Goal: Information Seeking & Learning: Check status

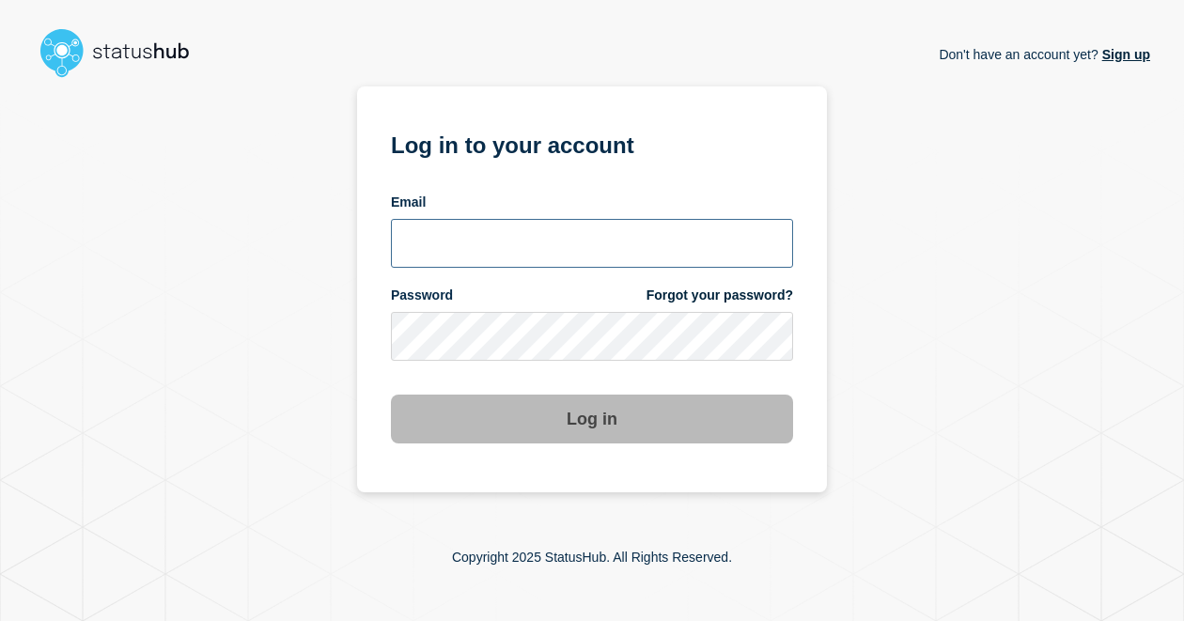
type input "[PERSON_NAME][EMAIL_ADDRESS][PERSON_NAME][DOMAIN_NAME]"
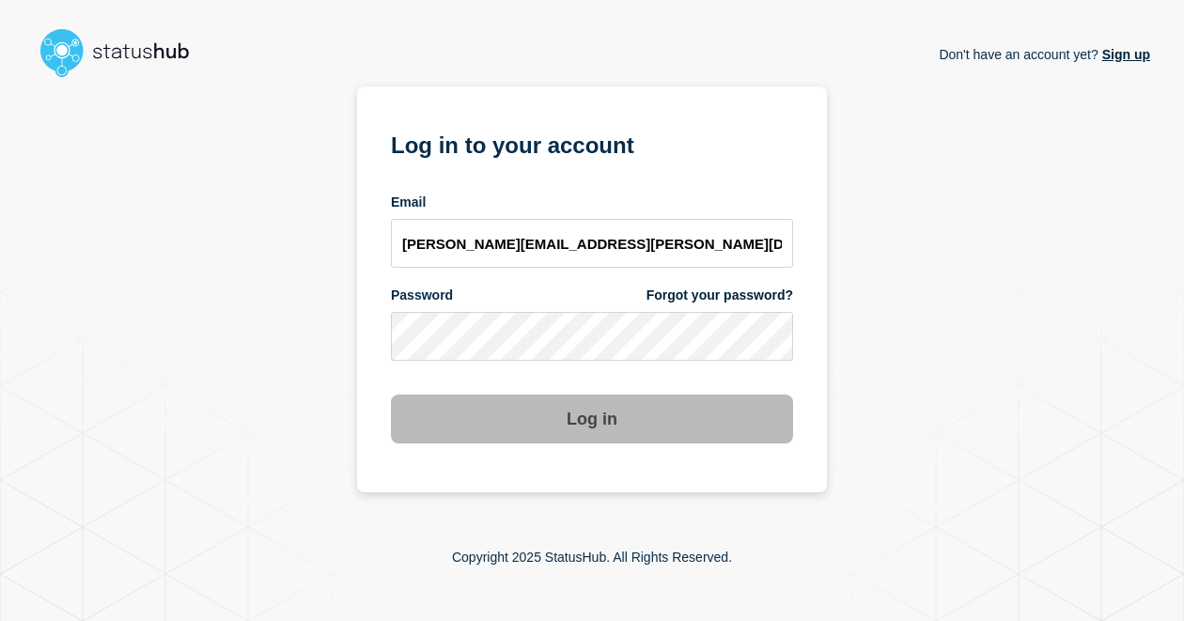
click at [548, 427] on button "Log in" at bounding box center [592, 419] width 402 height 49
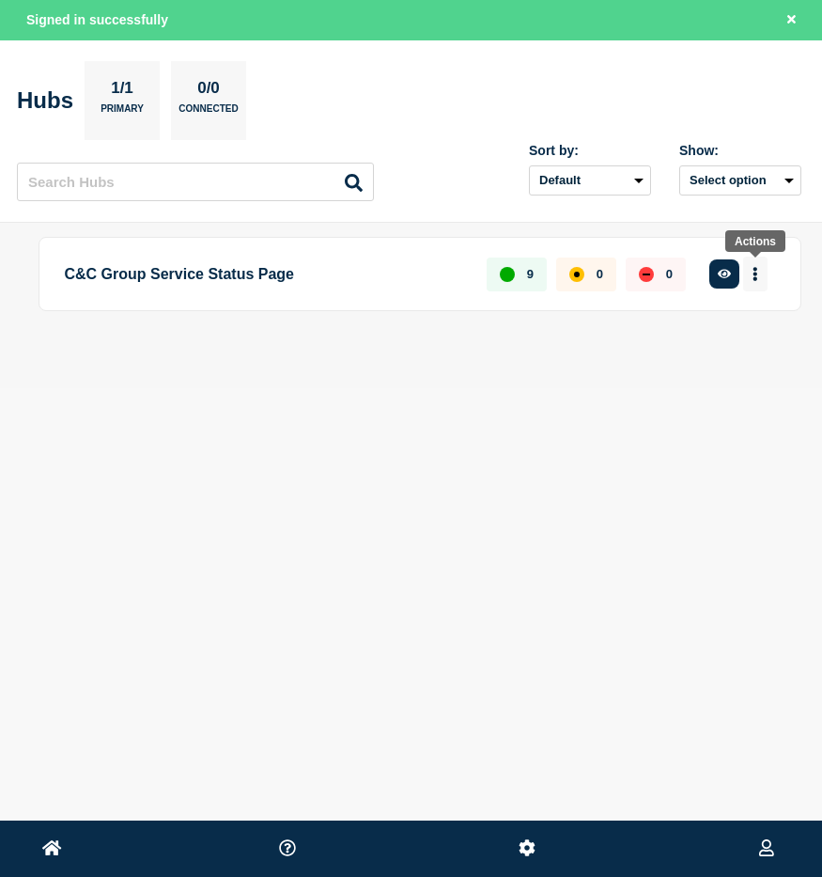
click at [756, 281] on button "More actions" at bounding box center [755, 274] width 24 height 35
click at [469, 412] on div "Home Jon Edwards Toni Wilson Signed in successfully Hubs 1/1 Primary 0/0 Connec…" at bounding box center [411, 237] width 822 height 475
click at [758, 277] on button "More actions" at bounding box center [755, 274] width 24 height 35
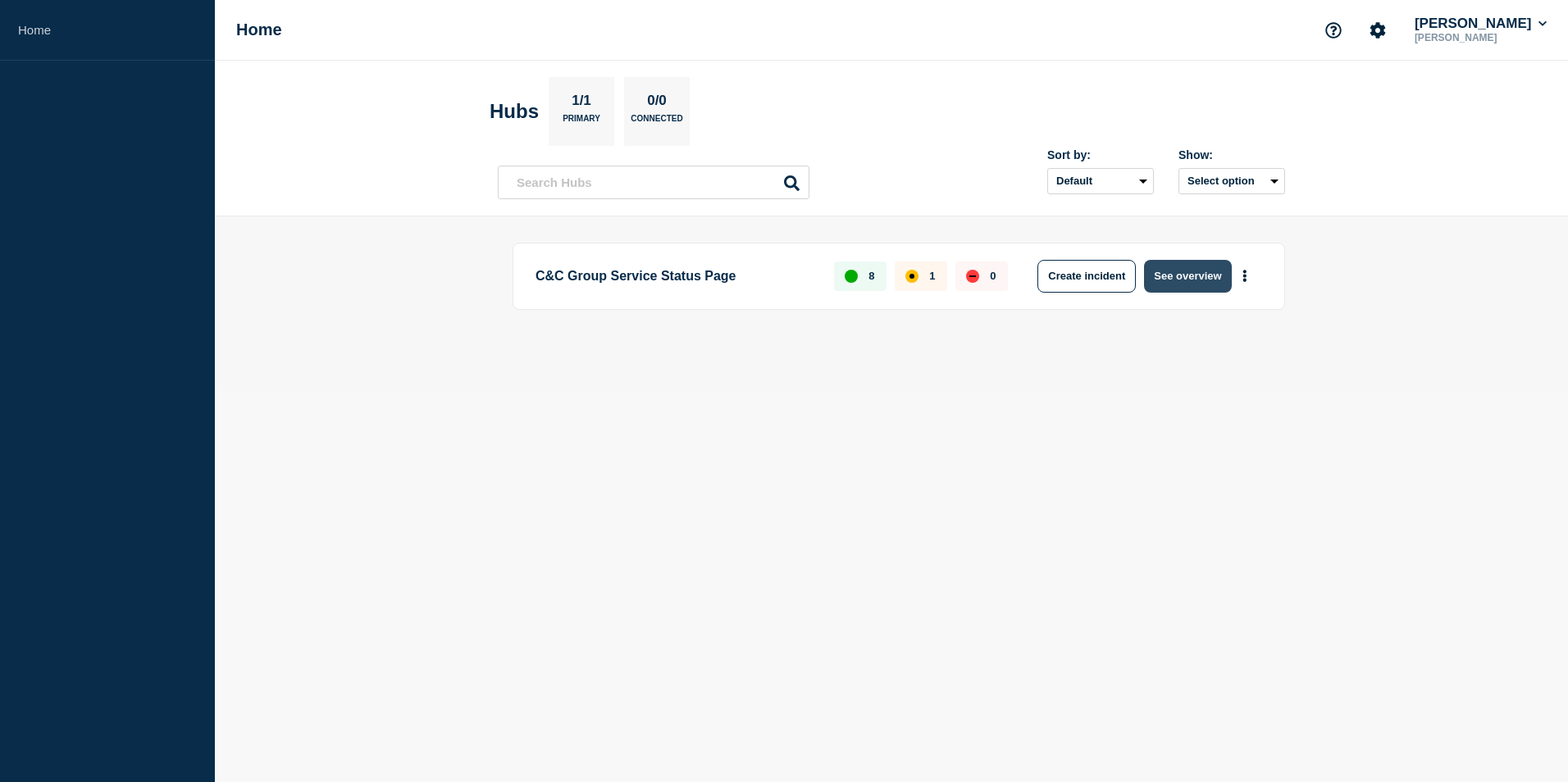
click at [1215, 271] on button "See overview" at bounding box center [1188, 277] width 87 height 33
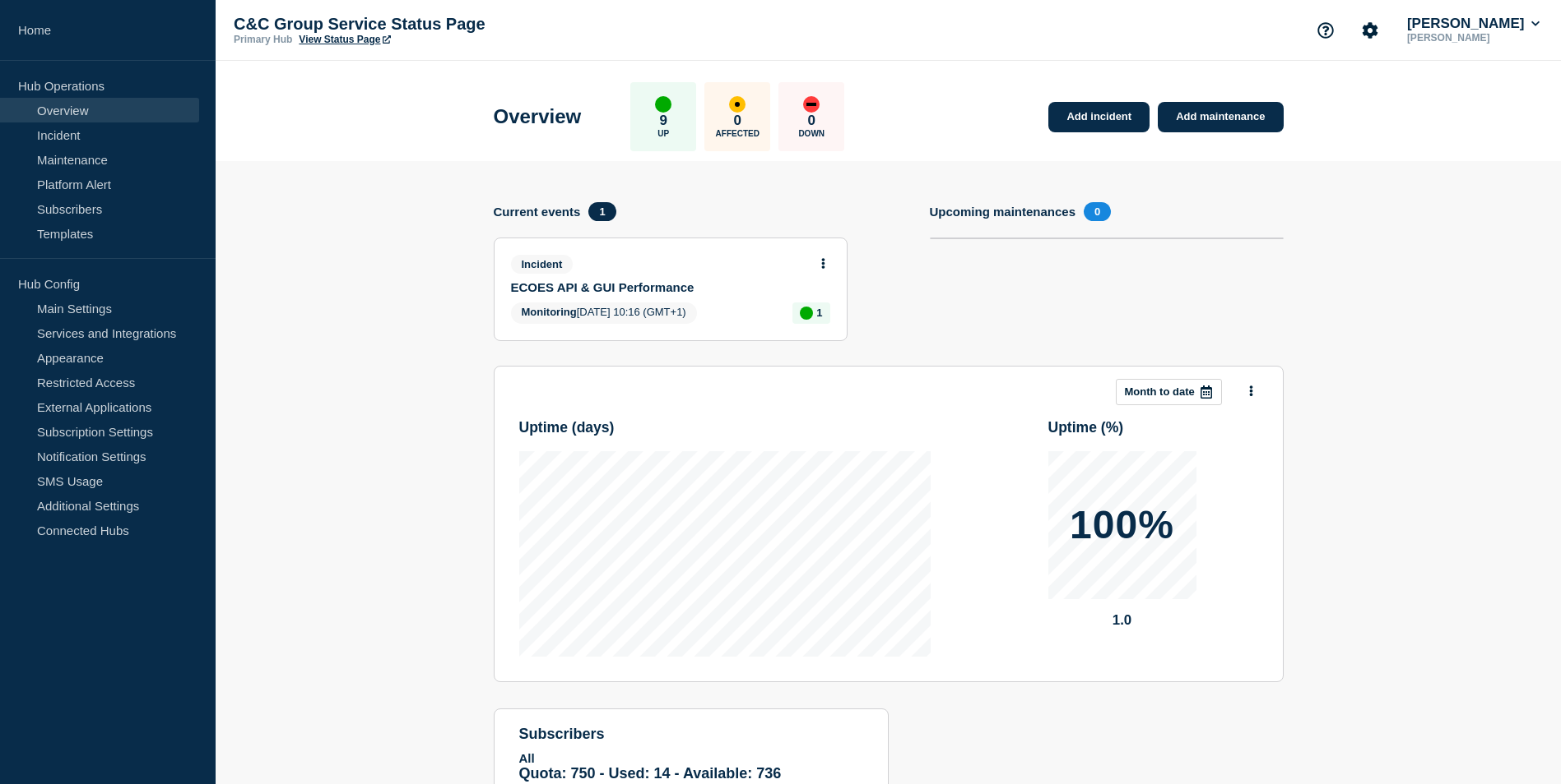
click at [823, 260] on icon at bounding box center [823, 263] width 4 height 10
click at [848, 303] on link "View incident" at bounding box center [816, 303] width 67 height 13
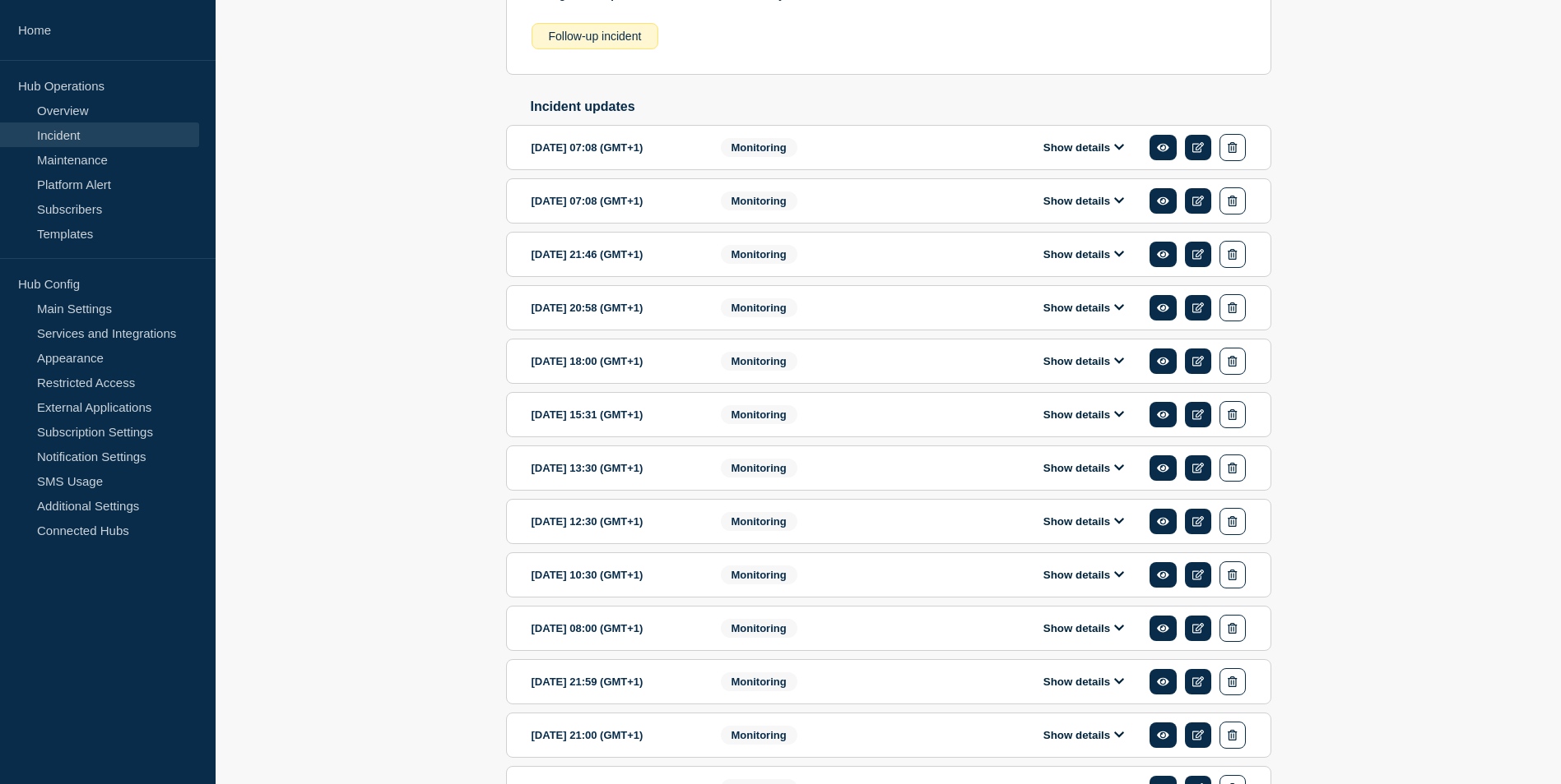
scroll to position [526, 0]
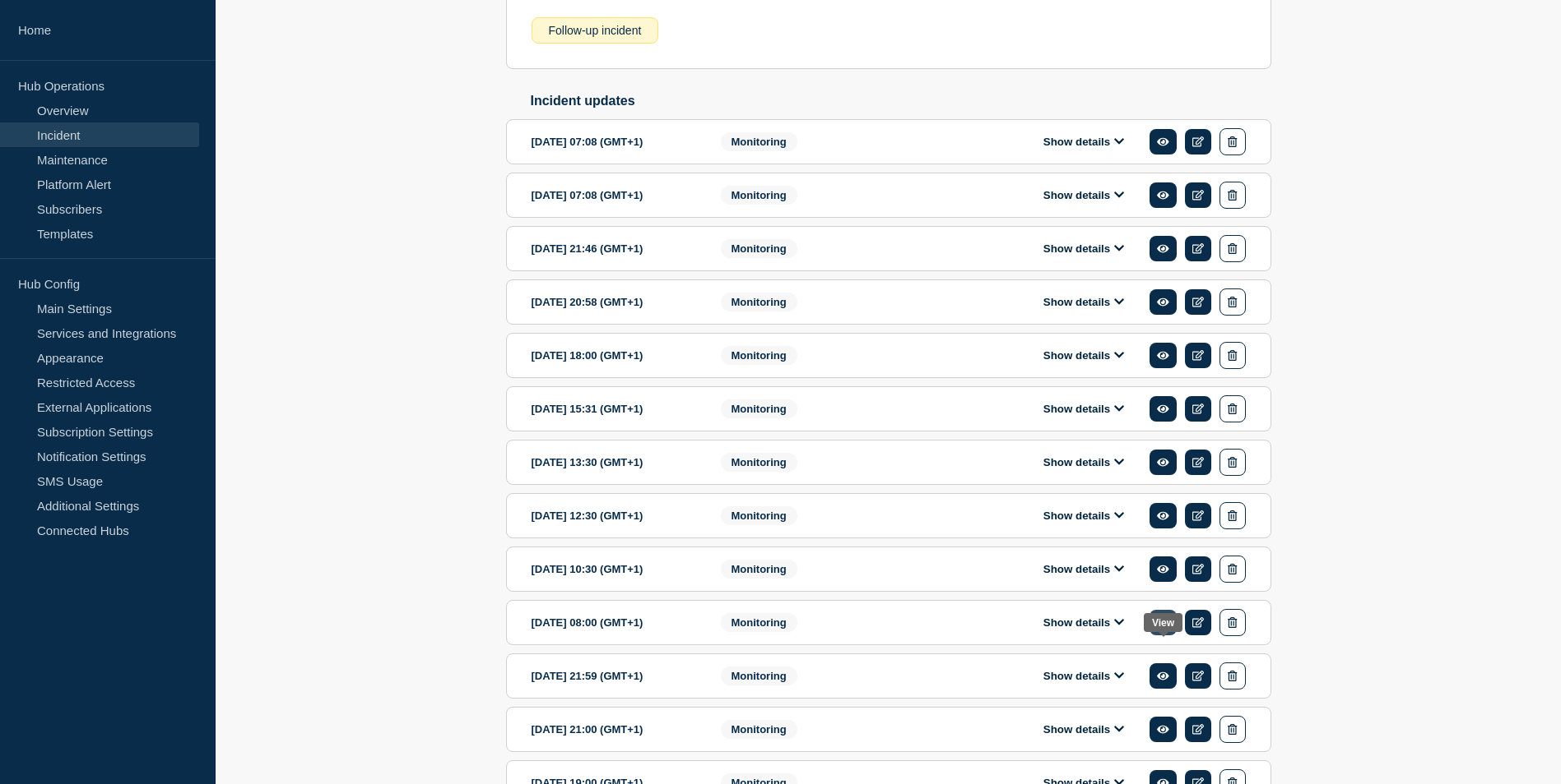
click at [1171, 635] on link at bounding box center [1163, 622] width 27 height 25
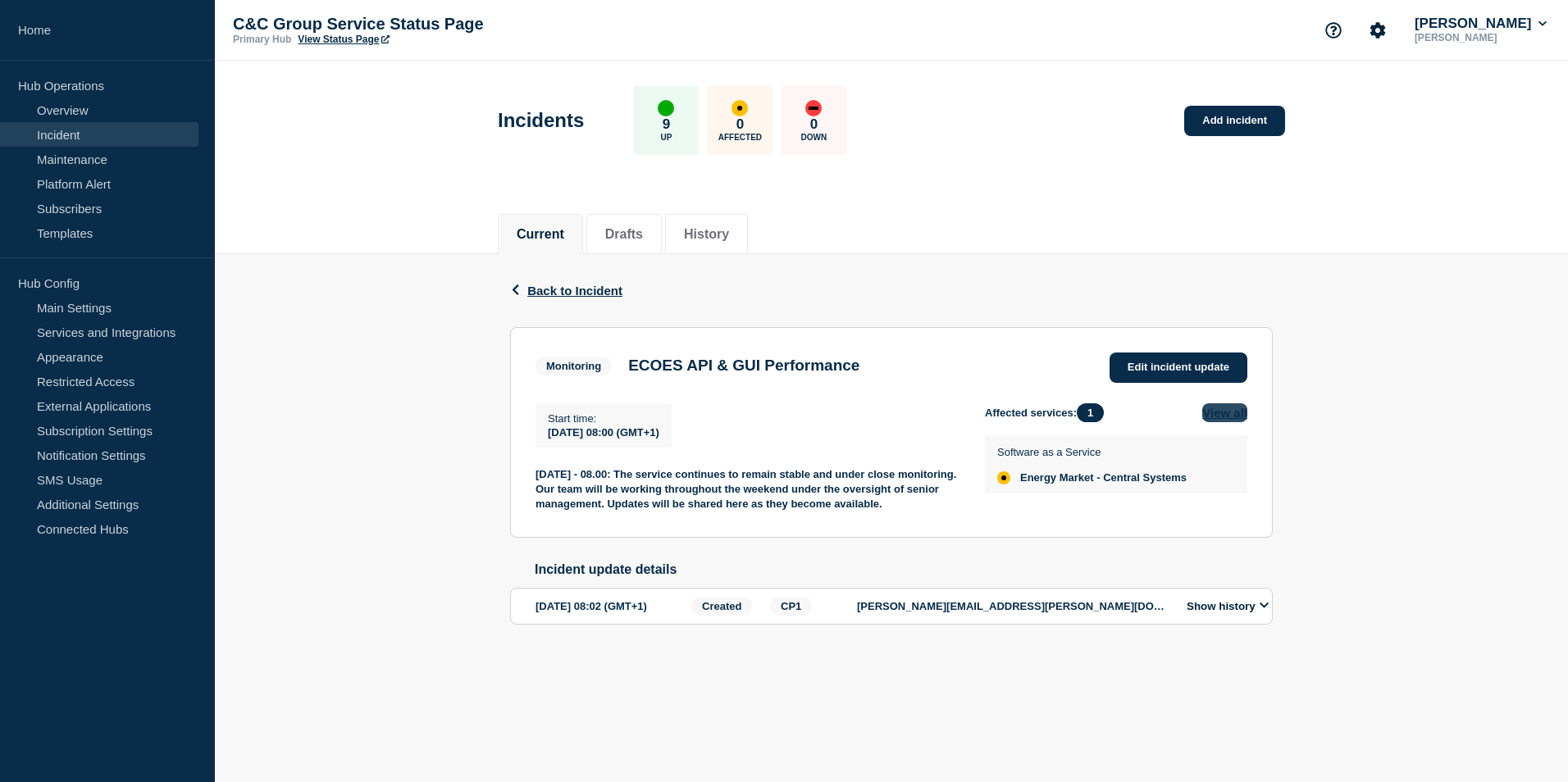
click at [1223, 414] on button "View all" at bounding box center [1225, 413] width 45 height 19
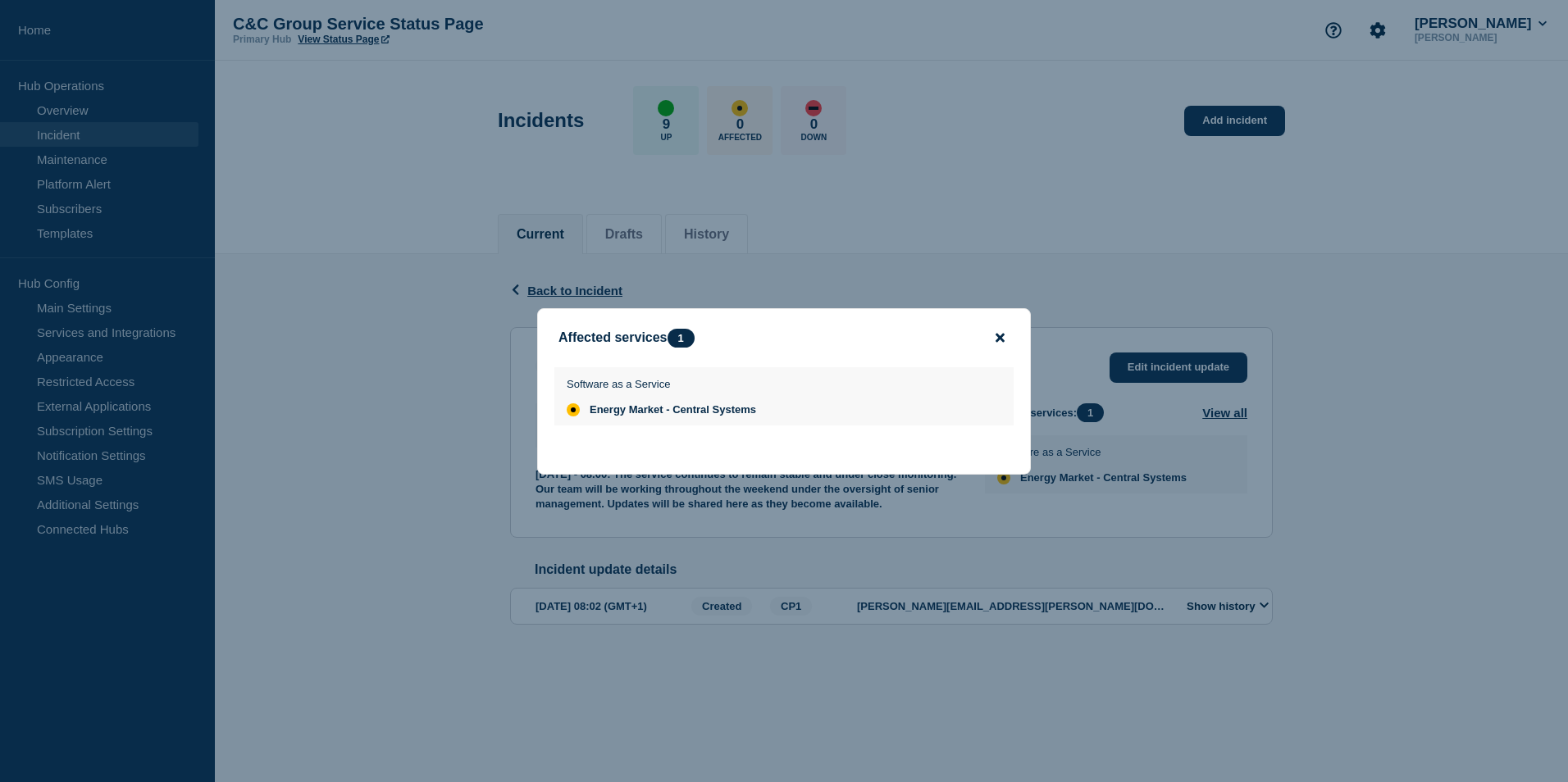
click at [996, 334] on icon "close button" at bounding box center [1000, 338] width 9 height 13
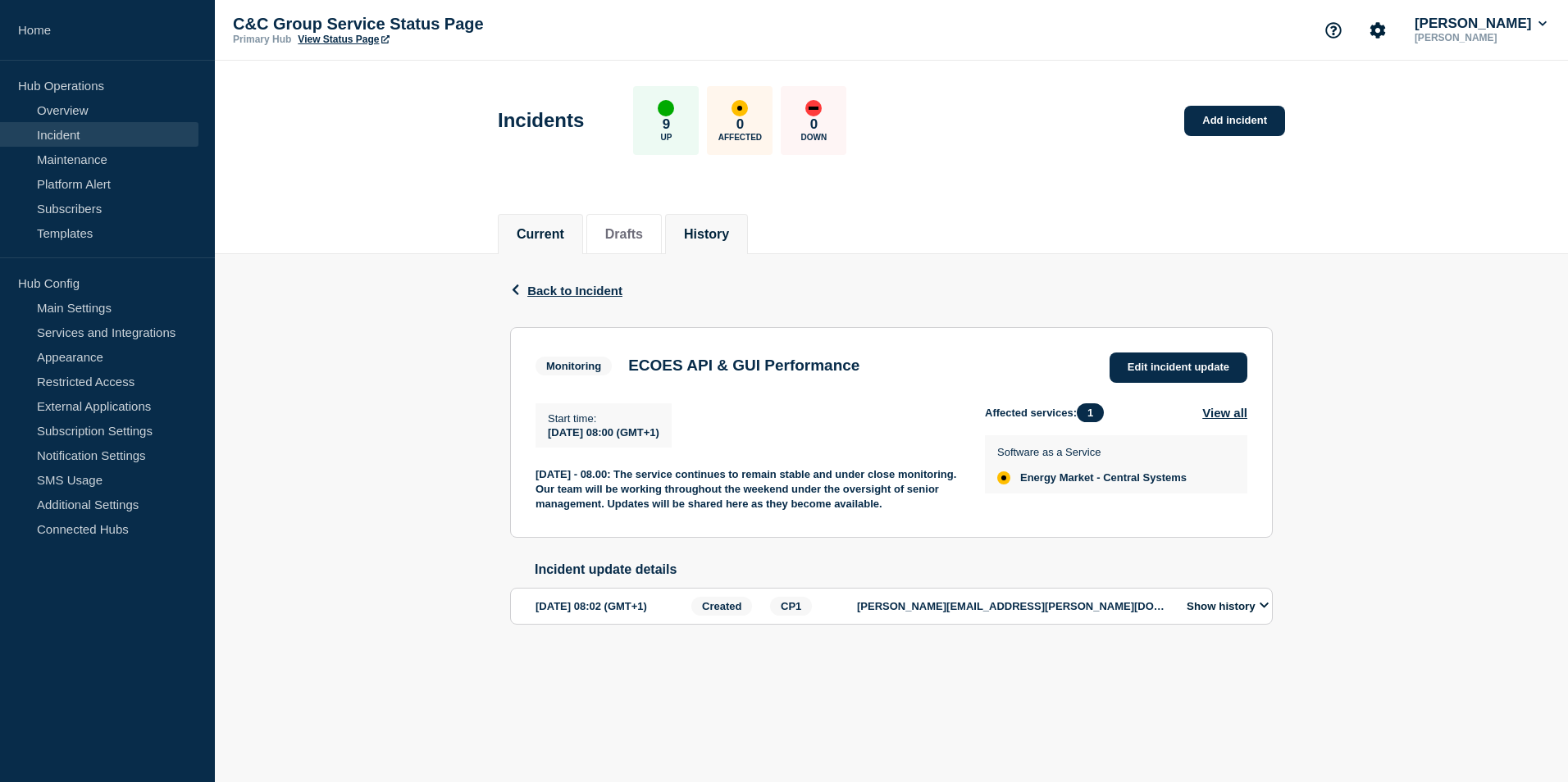
click at [703, 234] on button "History" at bounding box center [707, 234] width 45 height 15
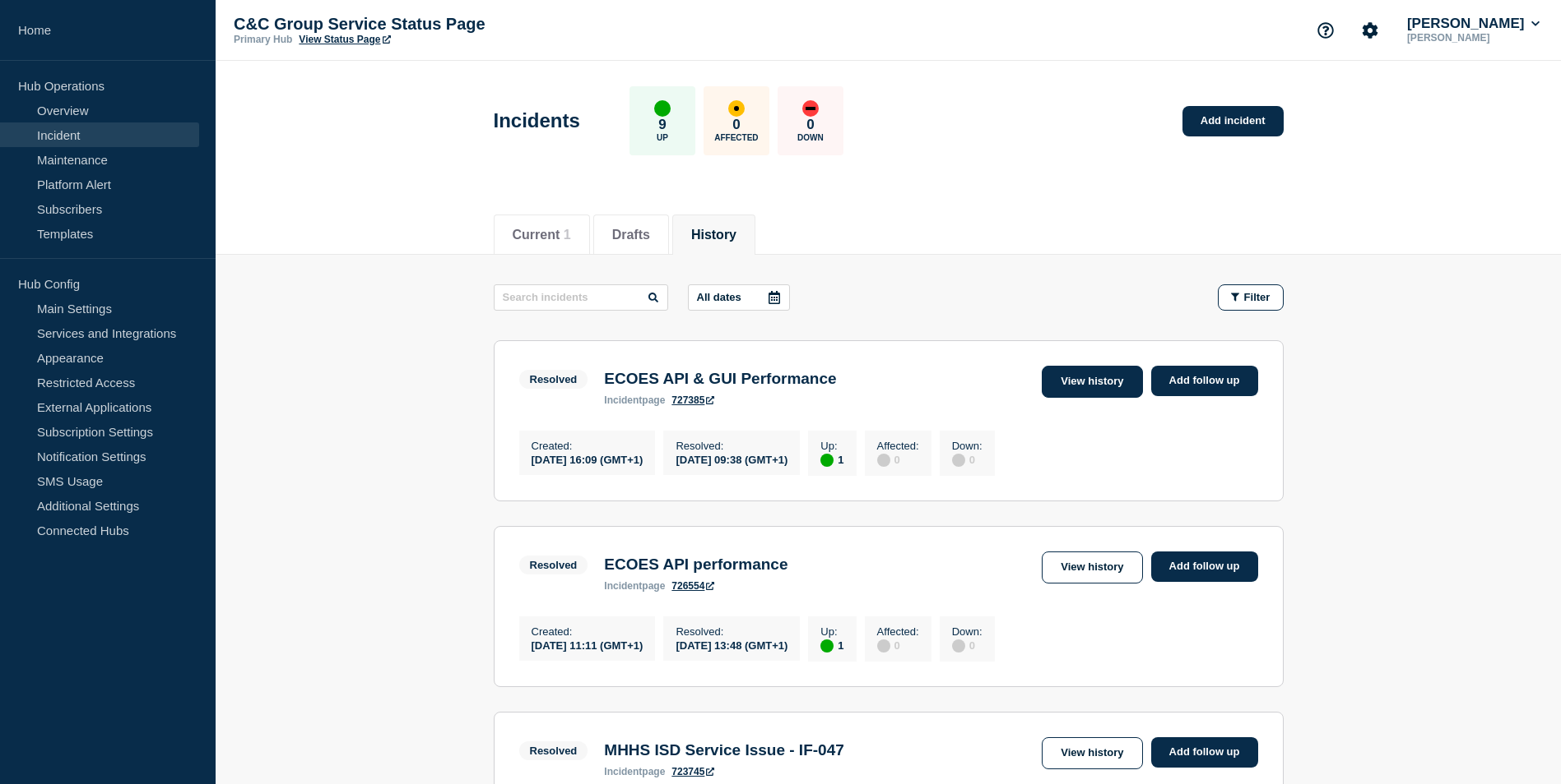
click at [1088, 373] on link "View history" at bounding box center [1092, 382] width 101 height 32
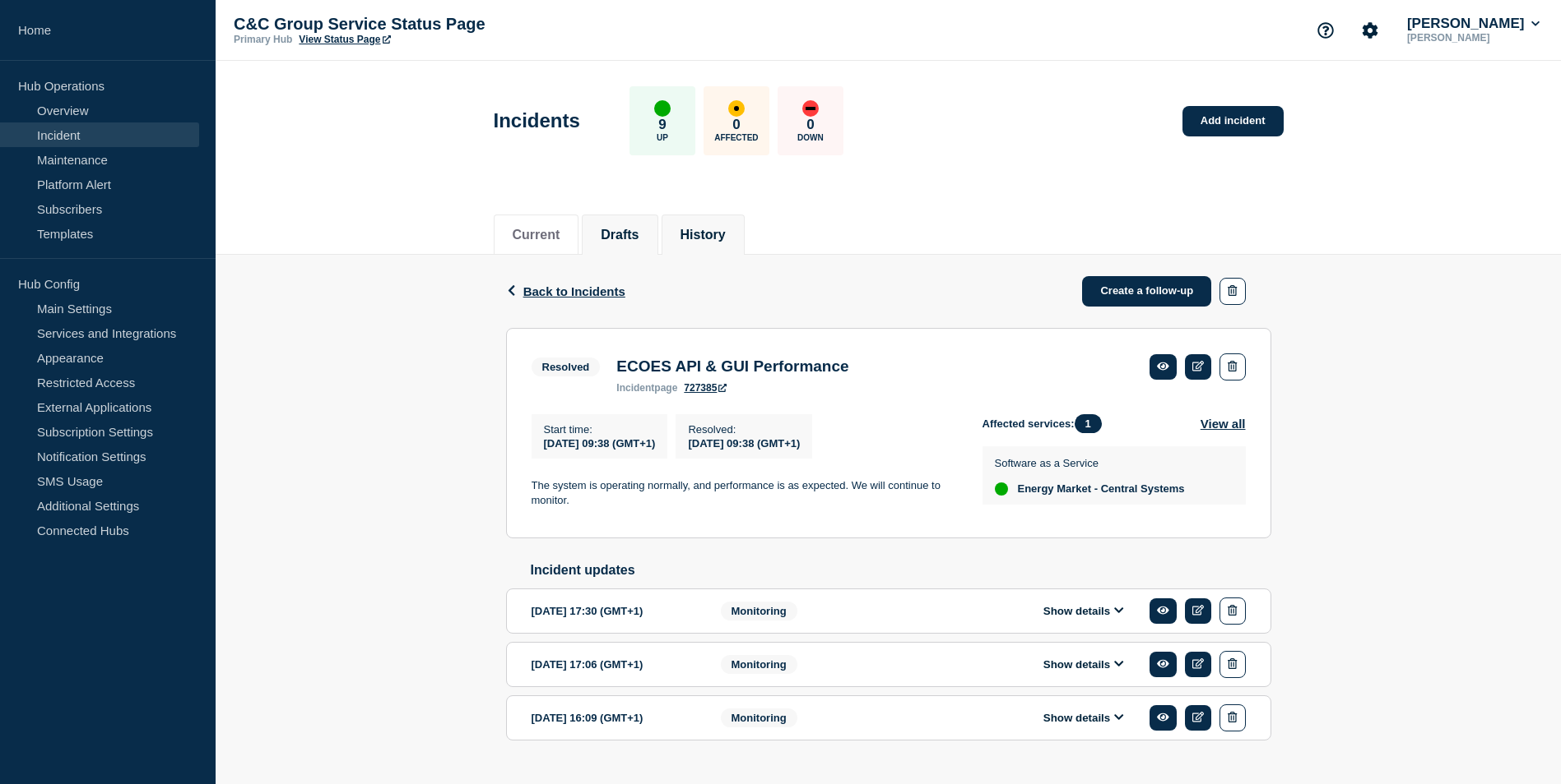
click at [636, 228] on button "Drafts" at bounding box center [619, 234] width 38 height 15
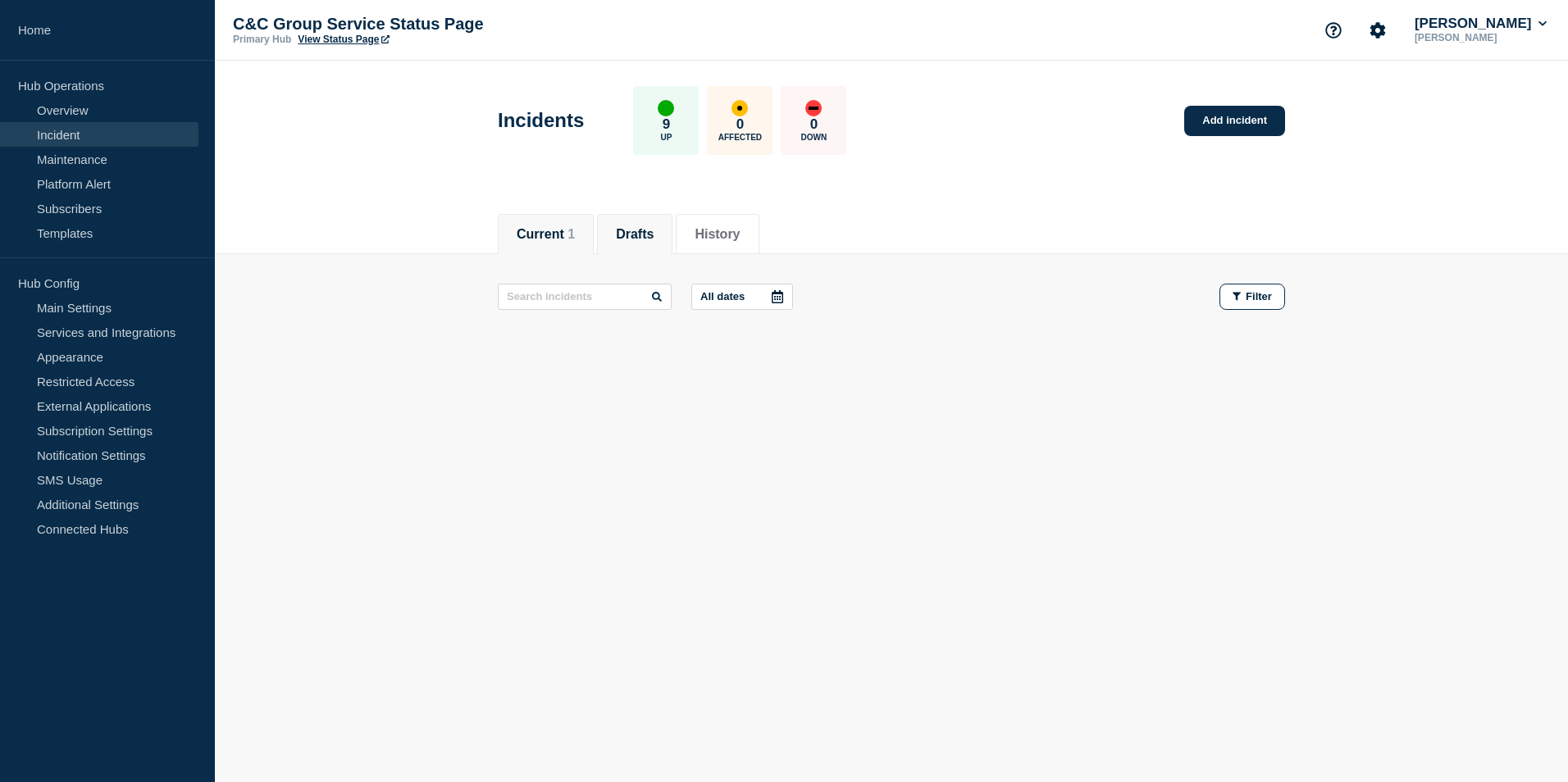
click at [558, 227] on button "Current 1" at bounding box center [545, 234] width 58 height 15
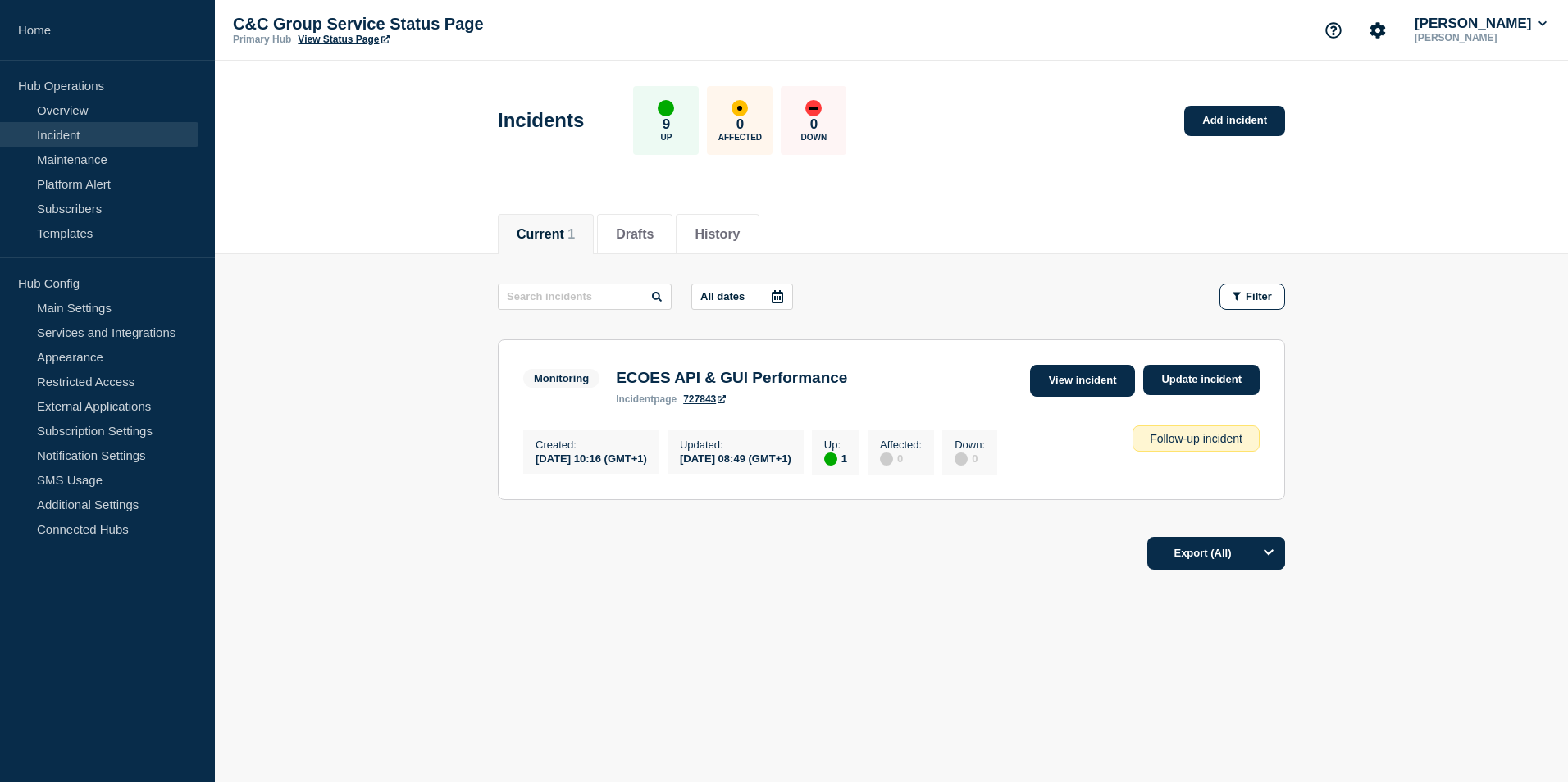
click at [1085, 367] on link "View incident" at bounding box center [1082, 381] width 106 height 32
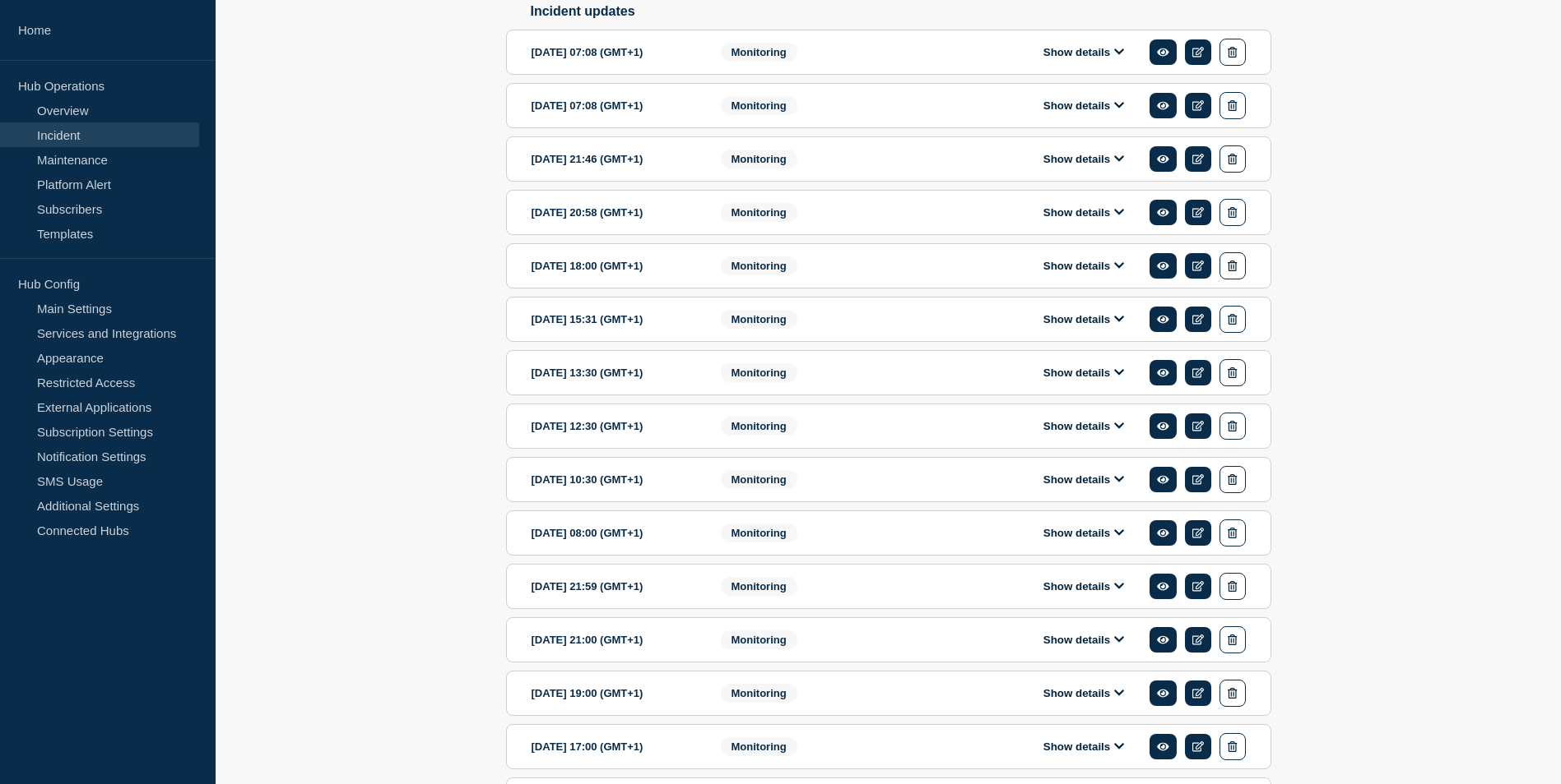
scroll to position [625, 0]
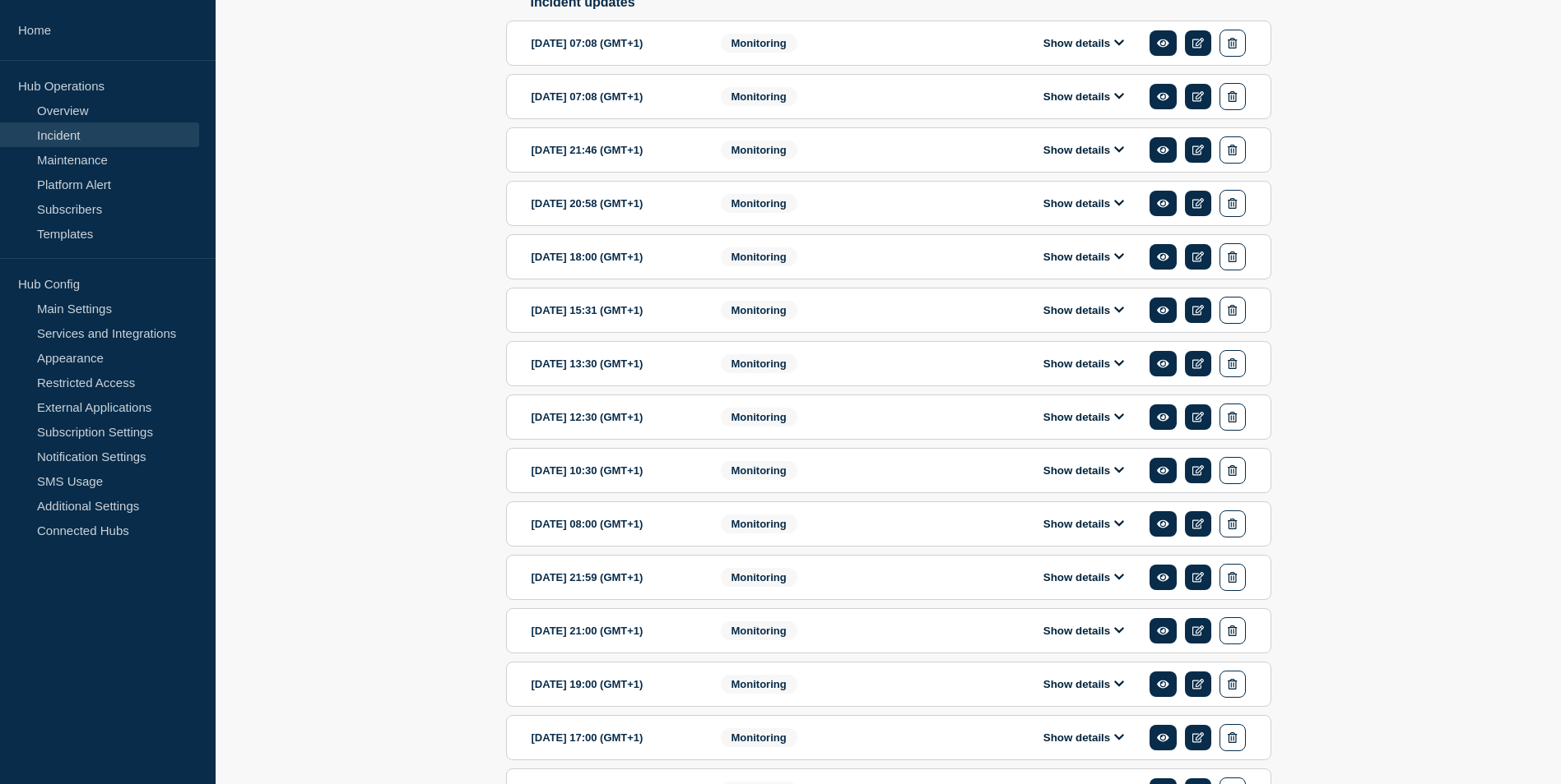
click at [1112, 531] on button "Show details" at bounding box center [1083, 524] width 90 height 14
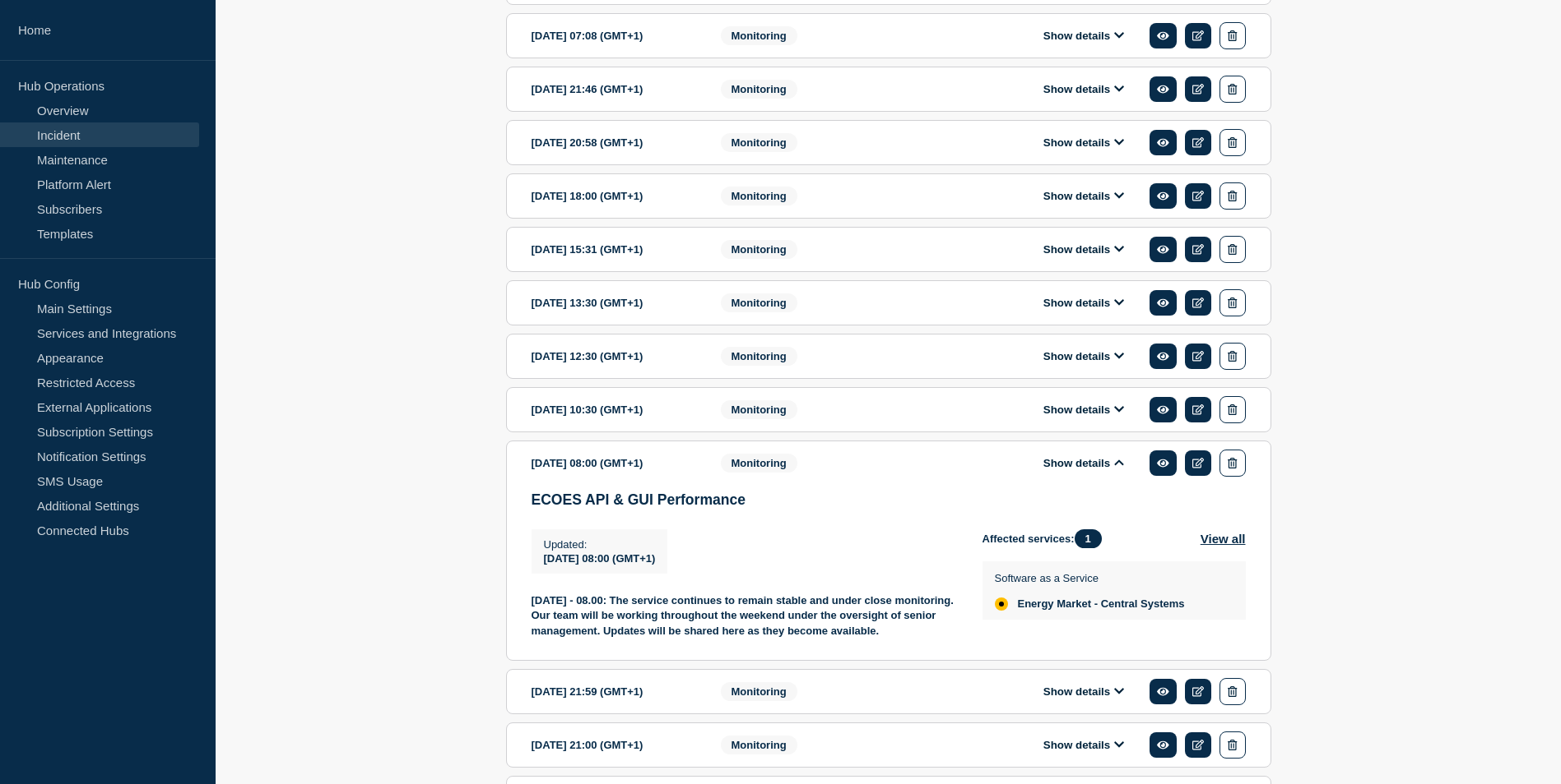
scroll to position [690, 0]
